Goal: Task Accomplishment & Management: Manage account settings

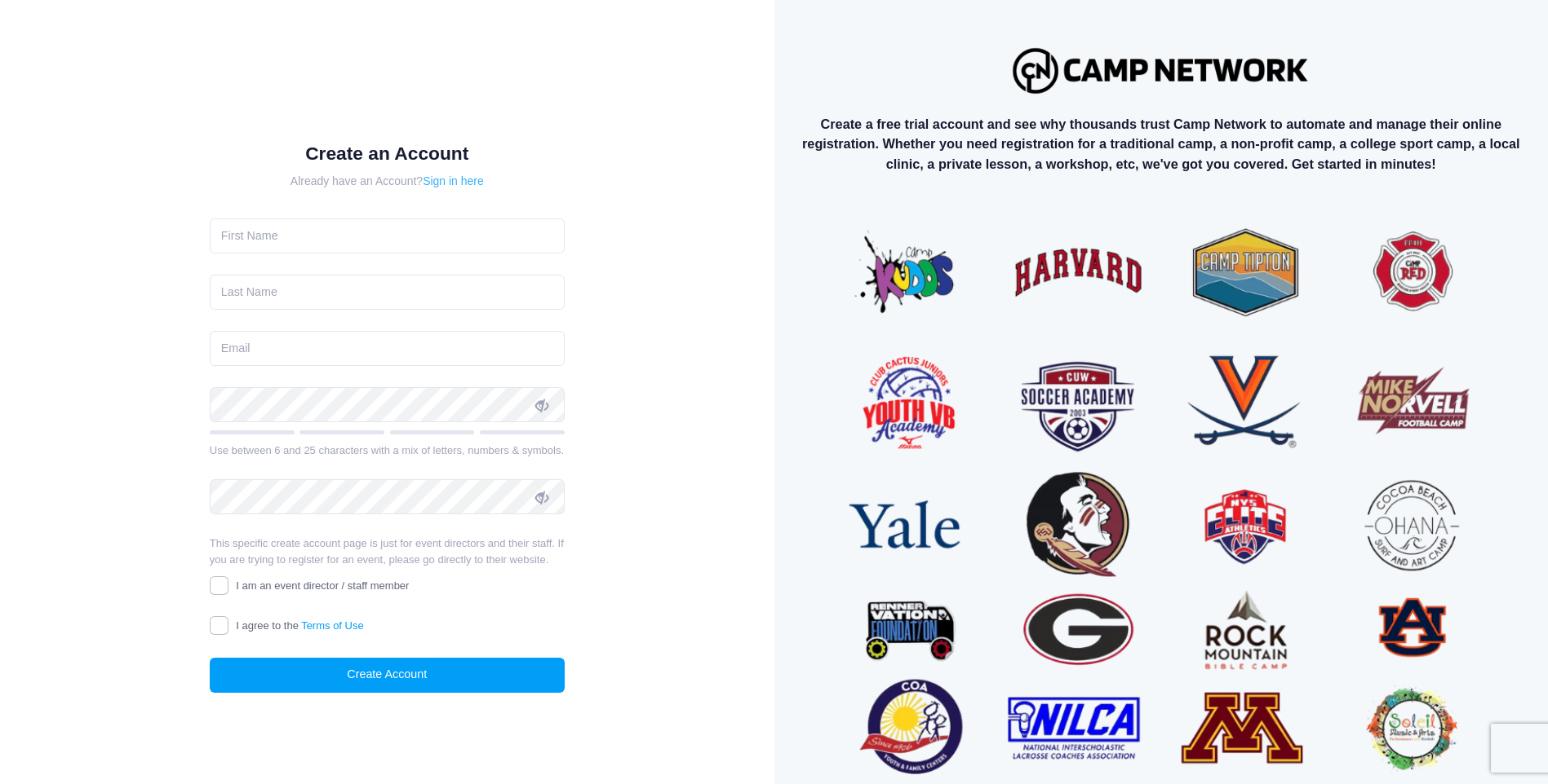
click at [460, 182] on link "Sign in here" at bounding box center [453, 181] width 61 height 13
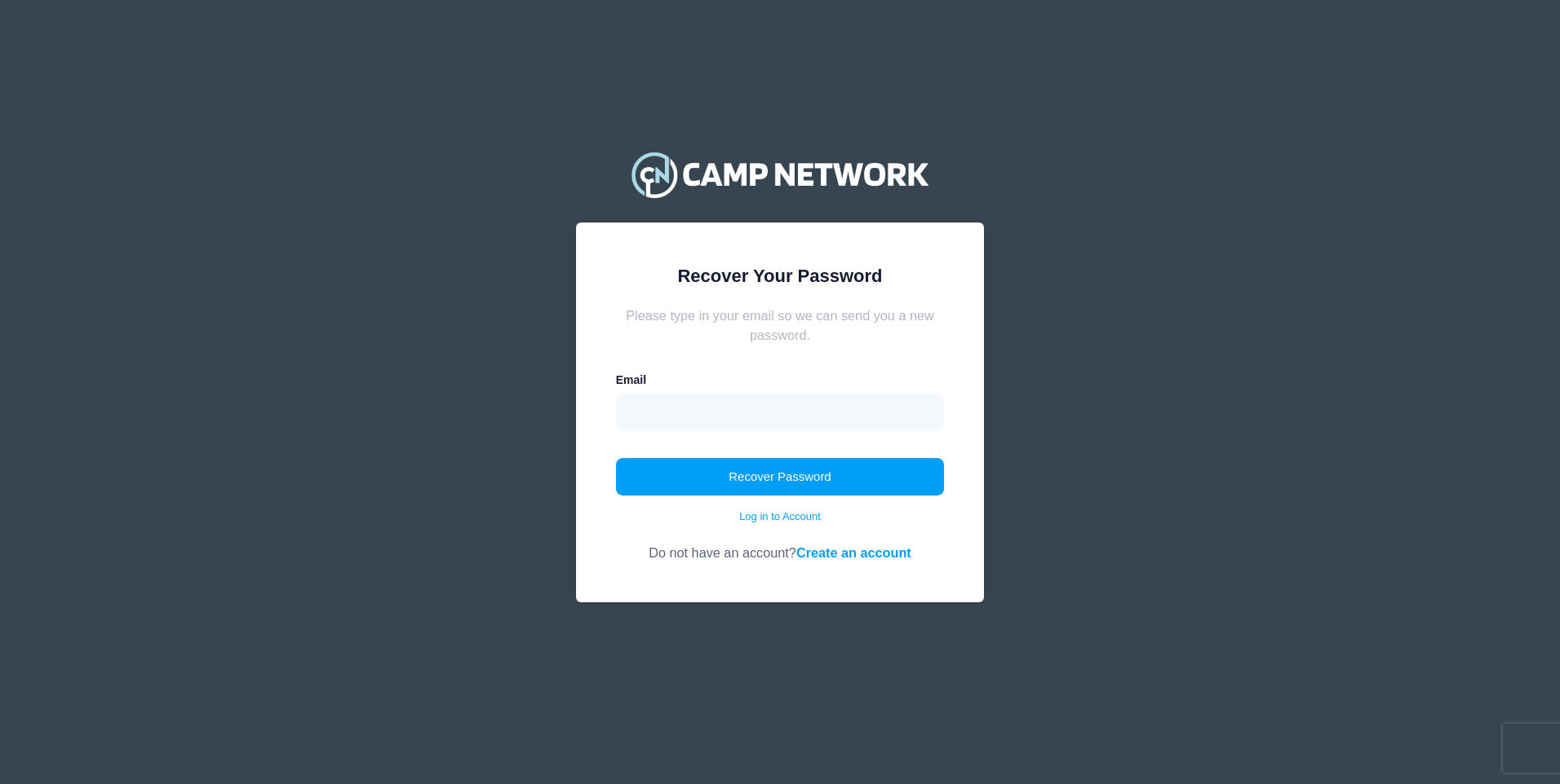
click at [681, 380] on div "Email" at bounding box center [780, 401] width 329 height 59
click at [672, 415] on input "email" at bounding box center [780, 413] width 329 height 38
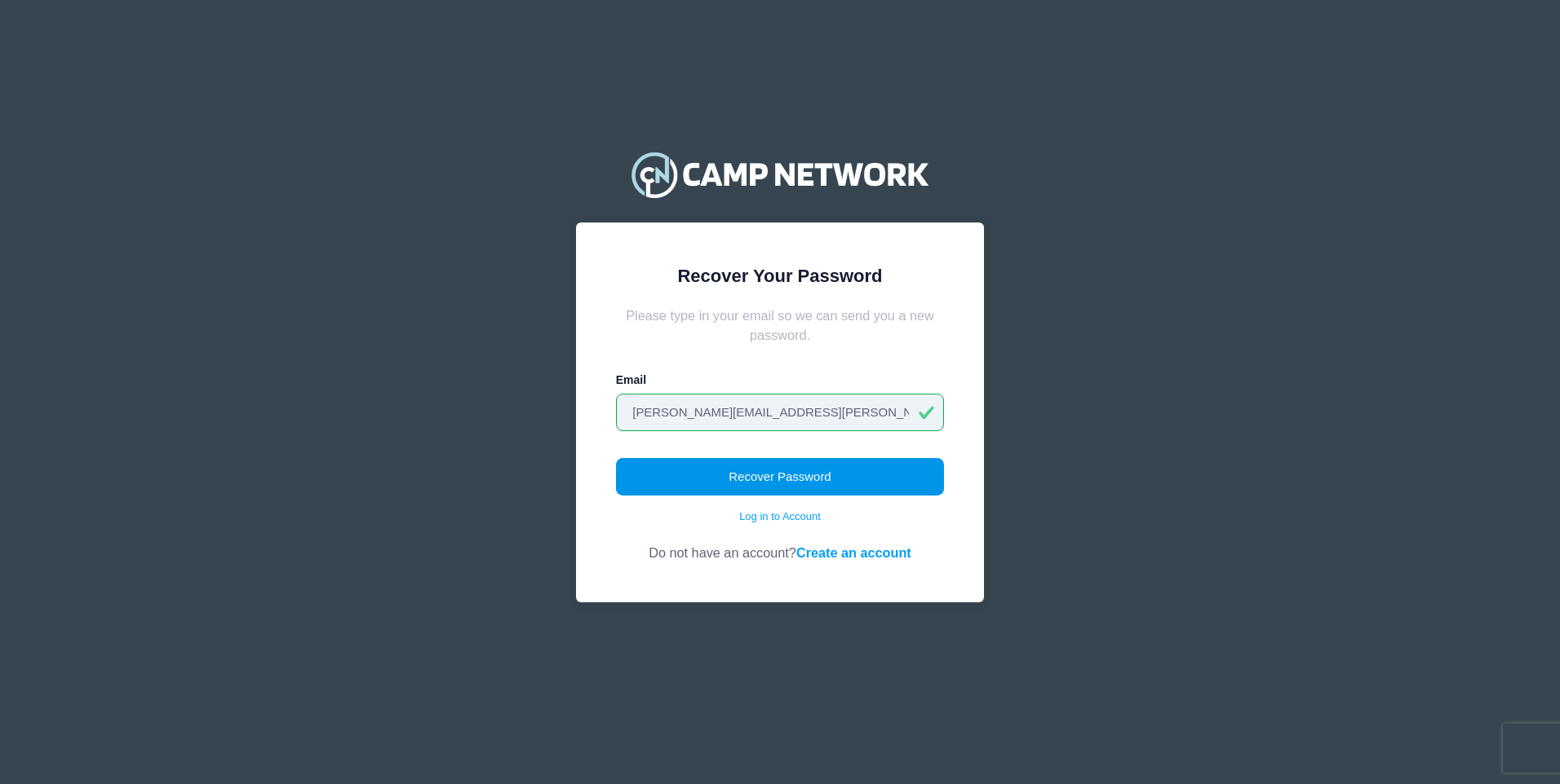
type input "julia.bloom@bms.com"
click at [813, 485] on button "Recover Password" at bounding box center [780, 476] width 329 height 38
